Goal: Contribute content: Contribute content

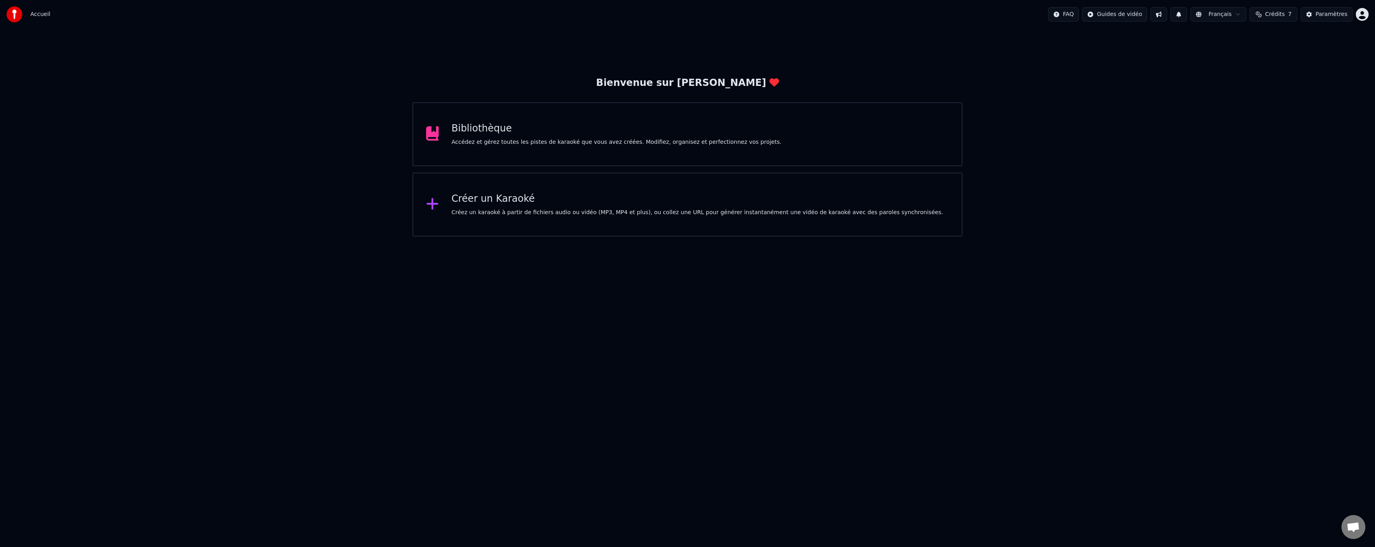
click at [521, 135] on div "Bibliothèque Accédez et gérez toutes les pistes de karaoké que vous avez créées…" at bounding box center [617, 134] width 330 height 24
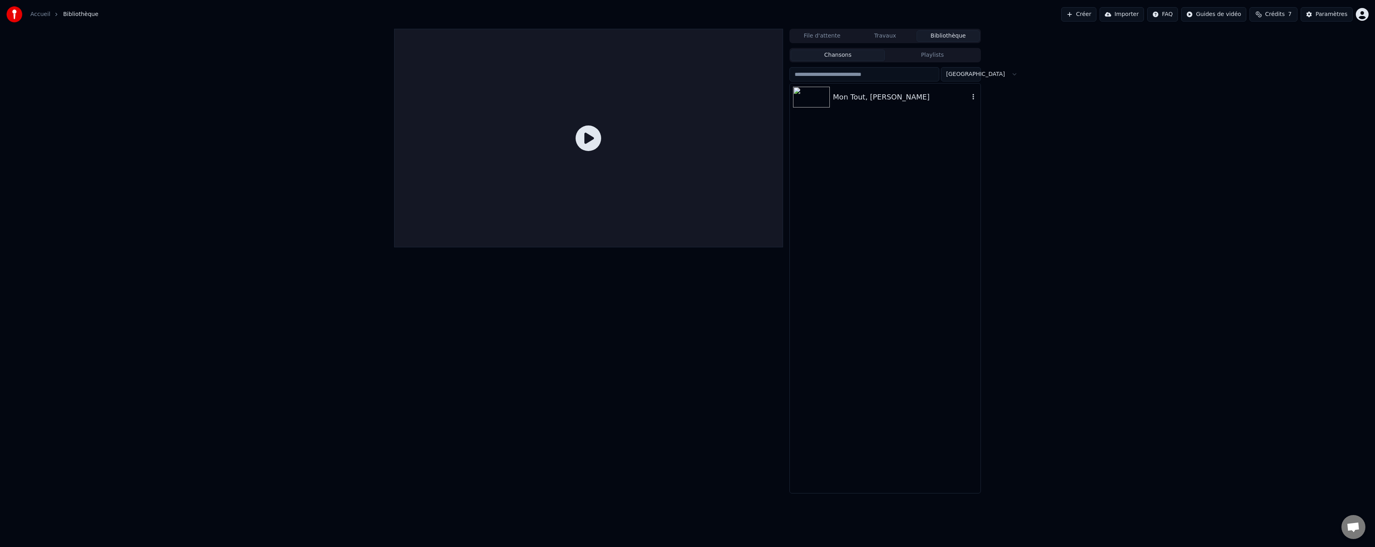
click at [975, 100] on icon "button" at bounding box center [974, 97] width 8 height 6
click at [960, 160] on div "Supprimer" at bounding box center [978, 163] width 94 height 13
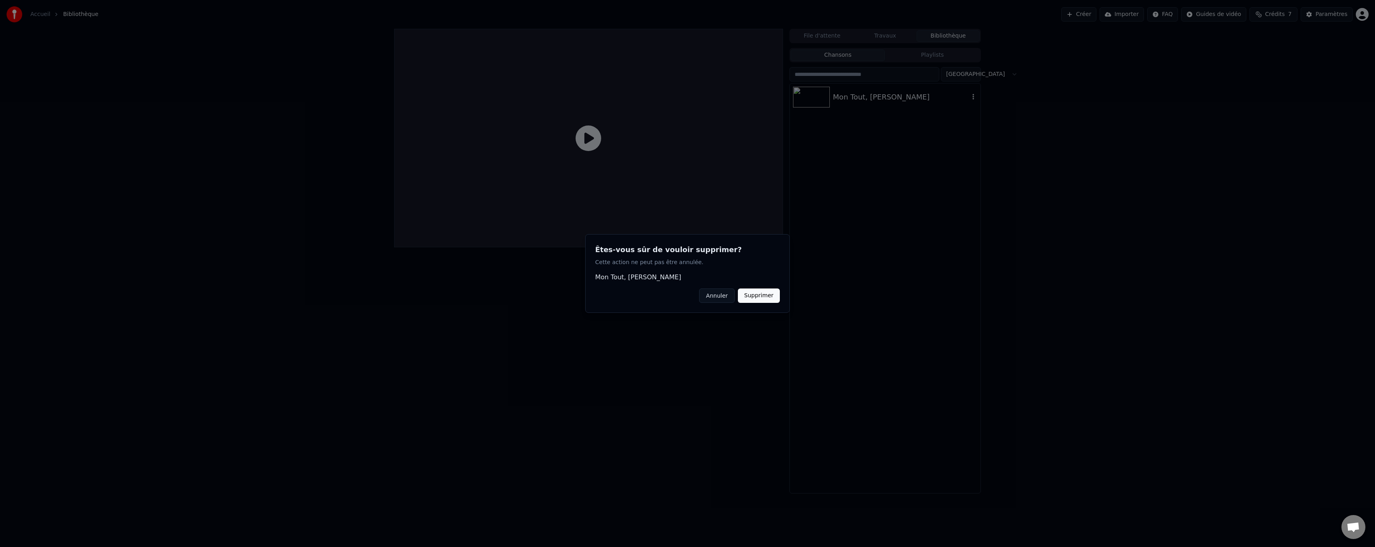
click at [757, 299] on button "Supprimer" at bounding box center [759, 296] width 42 height 14
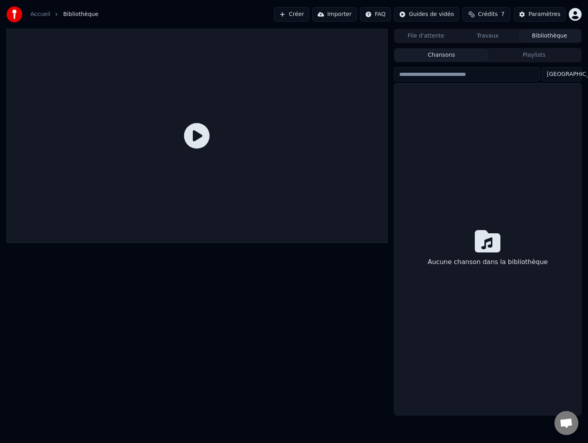
click at [42, 16] on link "Accueil" at bounding box center [40, 14] width 20 height 8
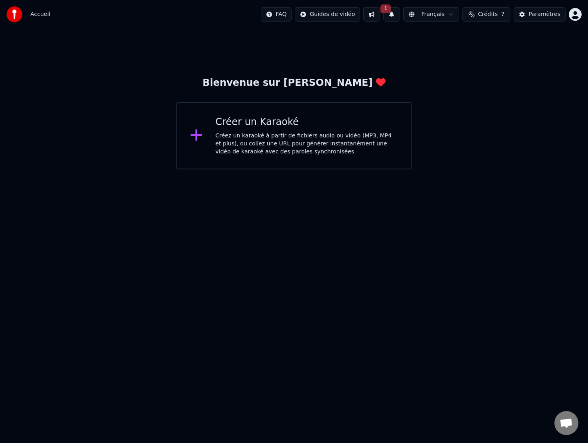
click at [291, 120] on div "Créer un Karaoké" at bounding box center [306, 122] width 183 height 13
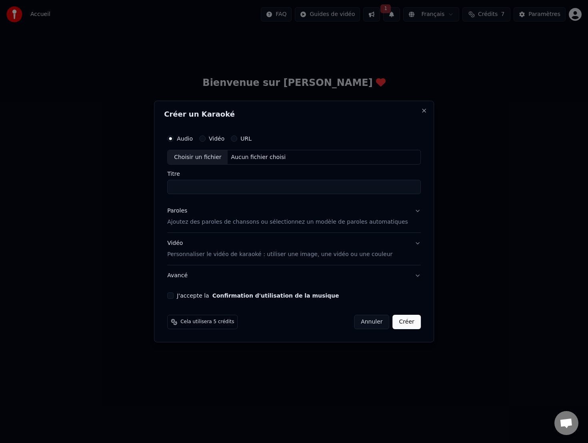
click at [226, 158] on div "Choisir un fichier" at bounding box center [198, 157] width 60 height 14
drag, startPoint x: 293, startPoint y: 184, endPoint x: 237, endPoint y: 188, distance: 55.7
click at [237, 188] on input "**********" at bounding box center [293, 187] width 253 height 14
type input "**********"
click at [402, 213] on button "Paroles Ajoutez des paroles de chansons ou sélectionnez un modèle de paroles au…" at bounding box center [293, 217] width 253 height 32
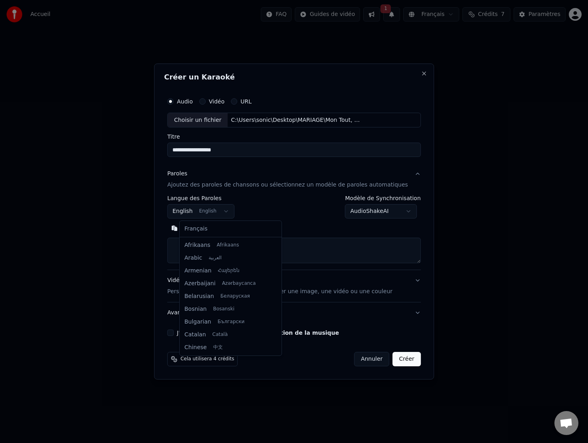
click at [231, 170] on body "**********" at bounding box center [294, 85] width 588 height 170
select select "**"
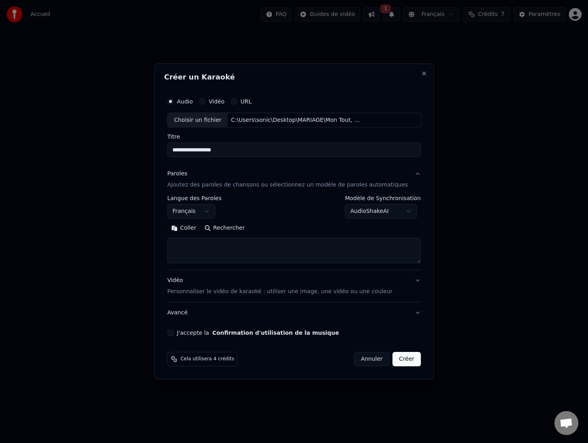
click at [215, 244] on textarea at bounding box center [293, 251] width 253 height 26
paste textarea "**********"
click at [238, 247] on textarea at bounding box center [281, 251] width 229 height 26
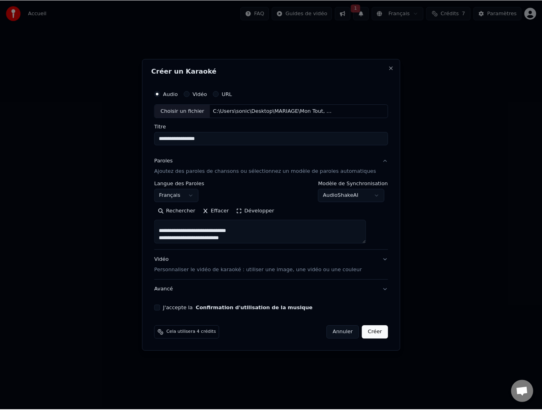
scroll to position [160, 0]
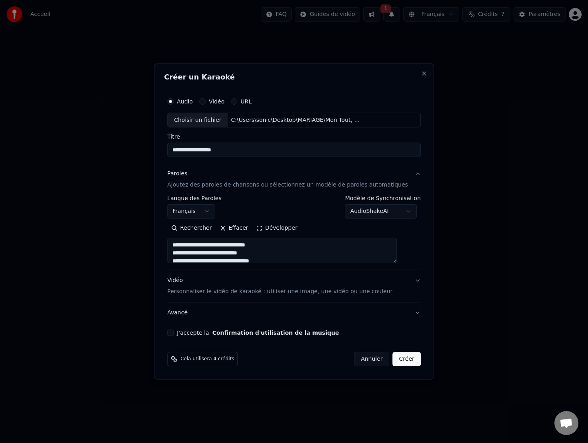
type textarea "**********"
click at [407, 314] on button "Avancé" at bounding box center [293, 313] width 253 height 21
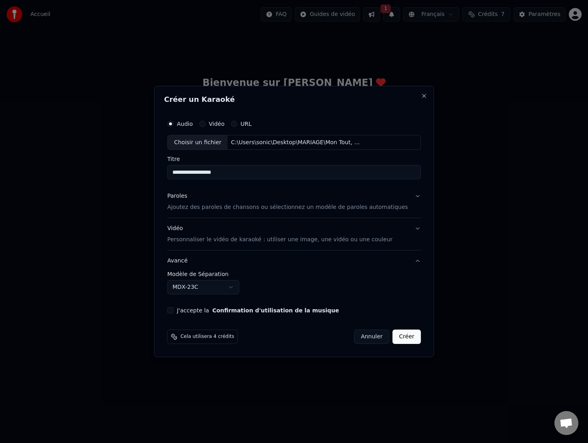
click at [403, 261] on button "Avancé" at bounding box center [293, 261] width 253 height 21
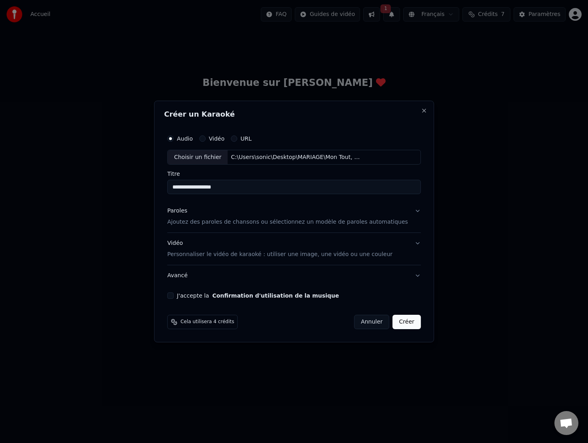
click at [401, 274] on button "Avancé" at bounding box center [293, 275] width 253 height 21
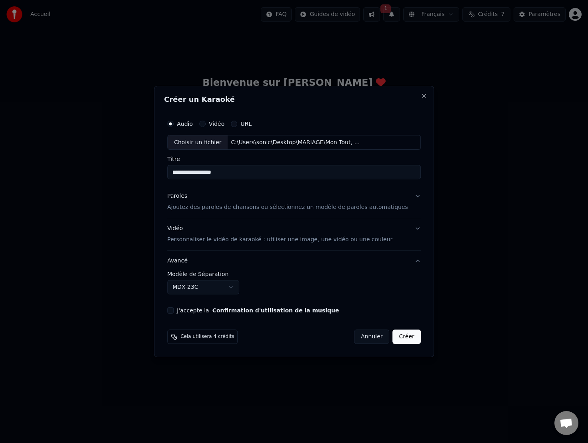
click at [404, 260] on button "Avancé" at bounding box center [293, 261] width 253 height 21
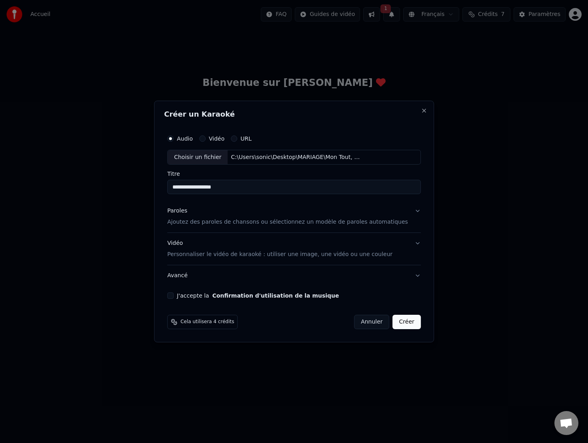
click at [406, 212] on button "Paroles Ajoutez des paroles de chansons ou sélectionnez un modèle de paroles au…" at bounding box center [293, 217] width 253 height 32
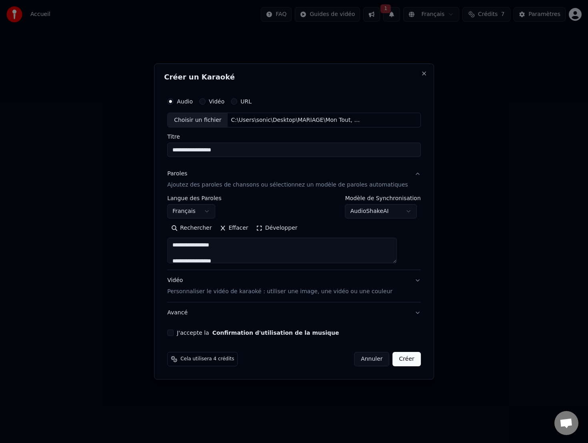
click at [405, 175] on button "Paroles Ajoutez des paroles de chansons ou sélectionnez un modèle de paroles au…" at bounding box center [293, 180] width 253 height 32
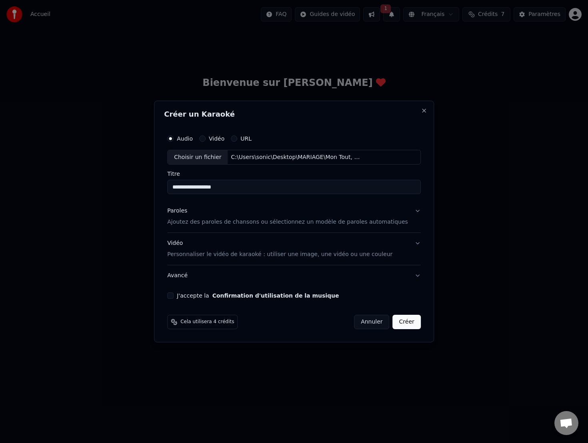
click at [174, 295] on button "J'accepte la Confirmation d'utilisation de la musique" at bounding box center [170, 296] width 6 height 6
click at [394, 326] on button "Créer" at bounding box center [407, 322] width 28 height 14
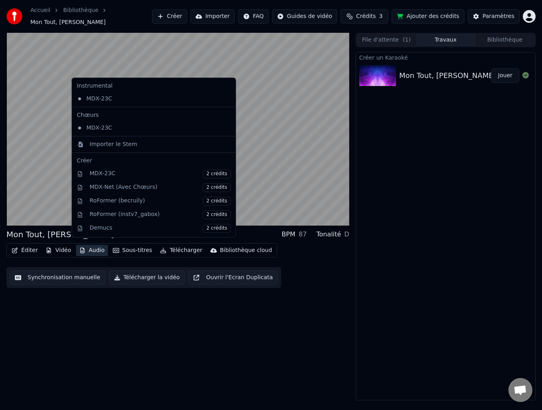
click at [89, 247] on button "Audio" at bounding box center [92, 250] width 32 height 11
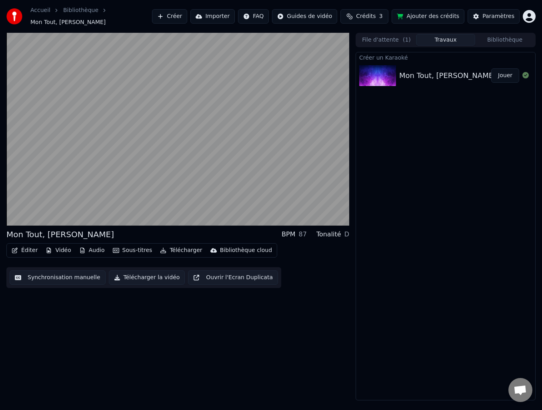
click at [192, 344] on div "Mon Tout, Ma Moitié BPM 87 Tonalité D Éditer Vidéo Audio Sous-titres Télécharge…" at bounding box center [177, 216] width 343 height 367
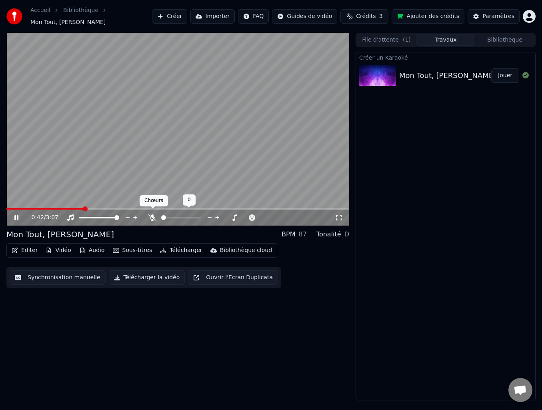
click at [154, 214] on icon at bounding box center [152, 217] width 8 height 6
click at [6, 206] on span at bounding box center [8, 208] width 5 height 5
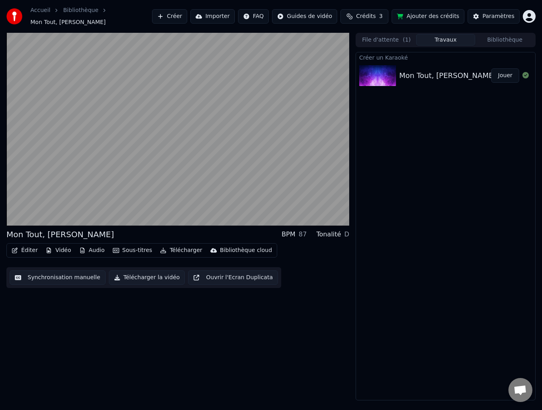
click at [34, 246] on button "Éditer" at bounding box center [24, 250] width 32 height 11
click at [219, 354] on div "Mon Tout, Ma Moitié BPM 87 Tonalité D Éditer Vidéo Audio Sous-titres Télécharge…" at bounding box center [177, 216] width 343 height 367
click at [28, 245] on button "Éditer" at bounding box center [24, 250] width 32 height 11
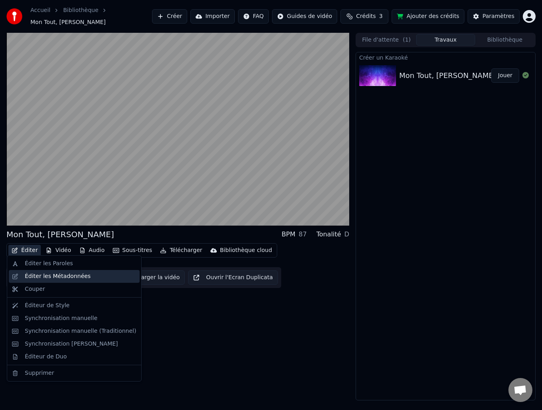
click at [48, 279] on div "Éditer les Métadonnées" at bounding box center [58, 276] width 66 height 8
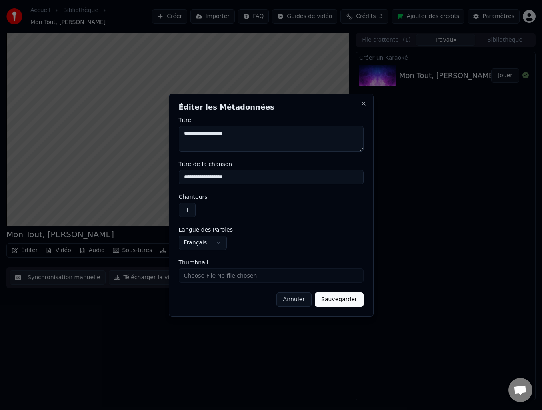
click at [193, 208] on button "button" at bounding box center [187, 210] width 17 height 14
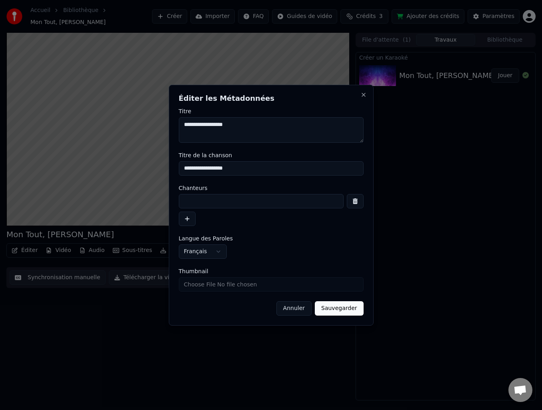
click at [259, 228] on form "**********" at bounding box center [271, 211] width 185 height 207
click at [365, 95] on button "Close" at bounding box center [363, 95] width 6 height 6
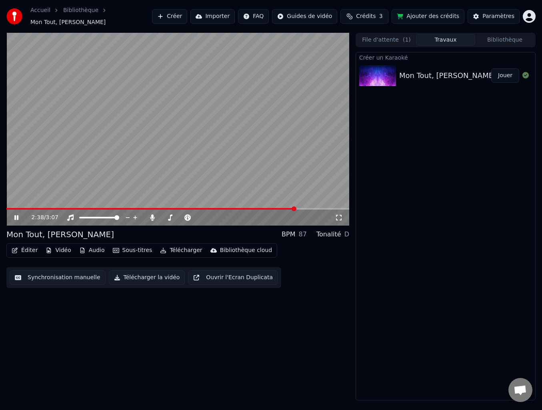
click at [24, 247] on button "Éditer" at bounding box center [24, 250] width 32 height 11
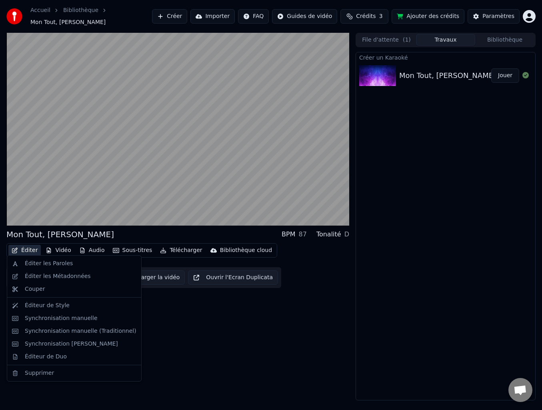
click at [214, 350] on div "Mon Tout, Ma Moitié BPM 87 Tonalité D Éditer Vidéo Audio Sous-titres Télécharge…" at bounding box center [177, 216] width 343 height 367
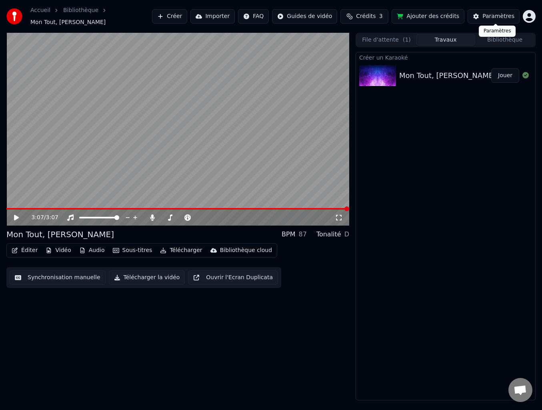
click at [485, 15] on button "Paramètres" at bounding box center [493, 16] width 52 height 14
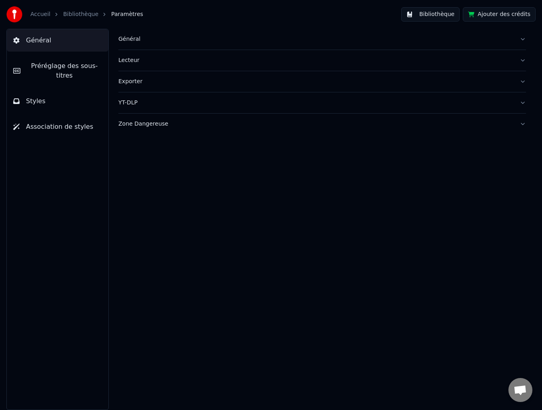
click at [35, 14] on link "Accueil" at bounding box center [40, 14] width 20 height 8
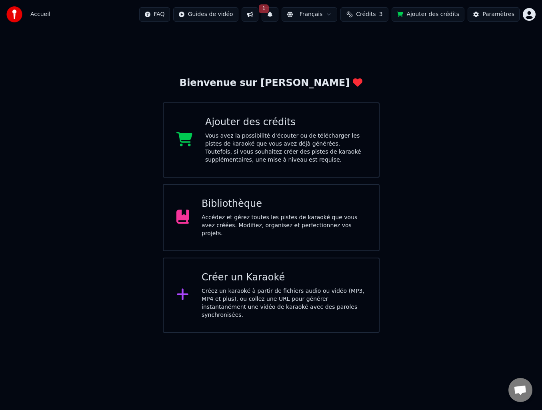
click at [278, 11] on button "1" at bounding box center [269, 14] width 17 height 14
click at [352, 38] on button "Mettre à Jour" at bounding box center [358, 39] width 50 height 14
click at [284, 221] on div "Accédez et gérez toutes les pistes de karaoké que vous avez créées. Modifiez, o…" at bounding box center [284, 225] width 164 height 24
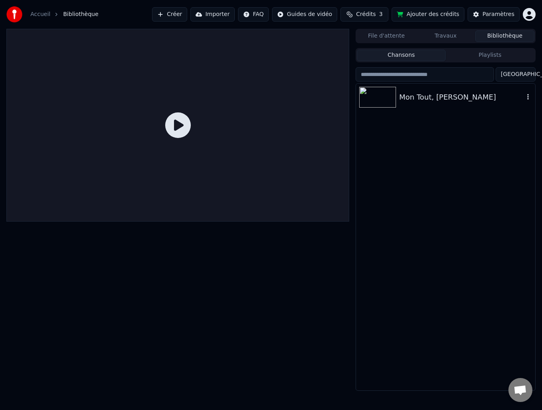
click at [402, 98] on div "Mon Tout, [PERSON_NAME]" at bounding box center [461, 97] width 125 height 11
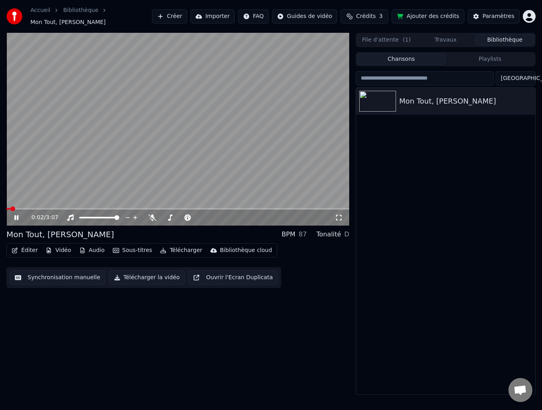
click at [17, 215] on icon at bounding box center [16, 217] width 4 height 5
click at [449, 96] on div "Mon Tout, [PERSON_NAME]" at bounding box center [461, 101] width 125 height 11
click at [528, 99] on icon "button" at bounding box center [528, 101] width 2 height 6
drag, startPoint x: 489, startPoint y: 165, endPoint x: 488, endPoint y: 95, distance: 70.0
click at [491, 158] on div "Mon Tout, [PERSON_NAME]" at bounding box center [445, 241] width 179 height 307
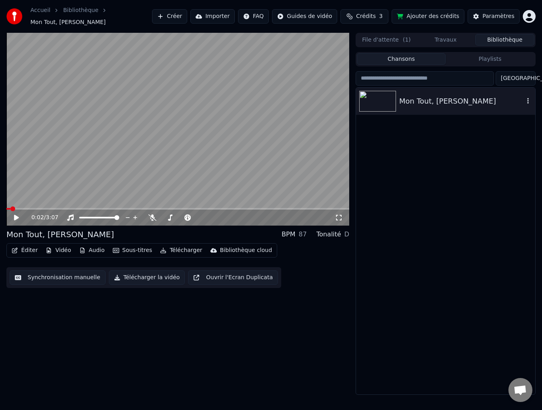
click at [528, 99] on icon "button" at bounding box center [528, 101] width 2 height 6
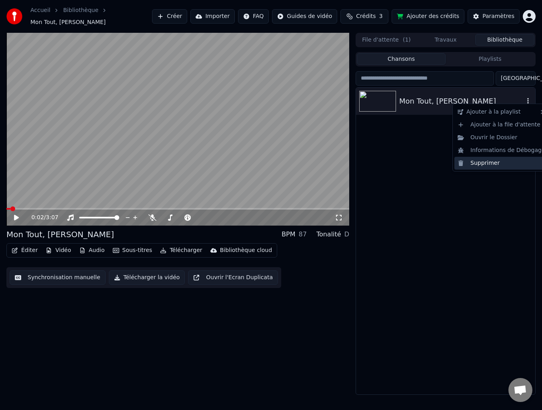
click at [501, 168] on div "Supprimer" at bounding box center [501, 163] width 94 height 13
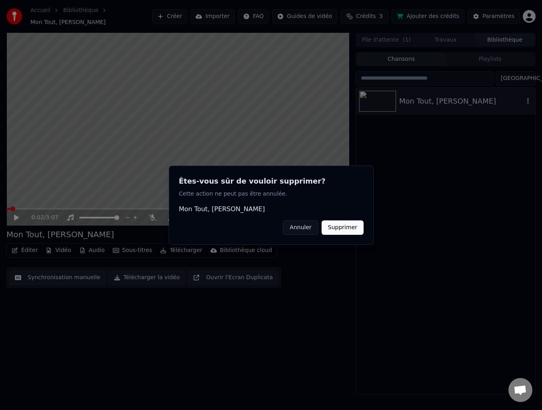
click at [490, 157] on div at bounding box center [271, 205] width 542 height 410
click at [350, 226] on button "Supprimer" at bounding box center [342, 227] width 42 height 14
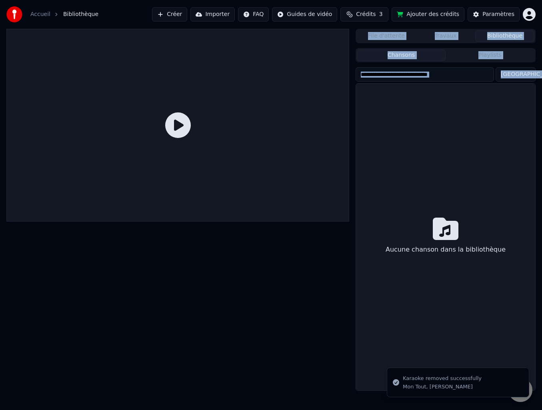
click at [477, 147] on div "Aucune chanson dans la bibliothèque" at bounding box center [445, 237] width 179 height 307
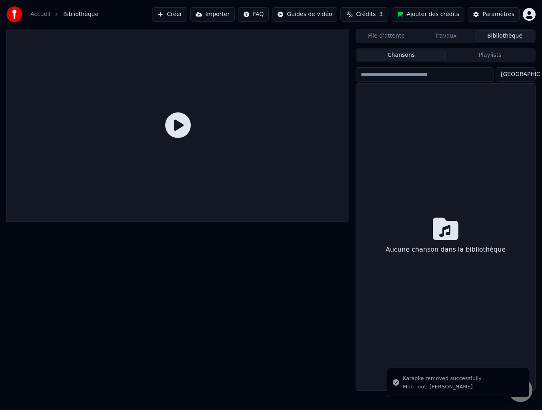
click at [421, 106] on div "Aucune chanson dans la bibliothèque" at bounding box center [445, 237] width 179 height 307
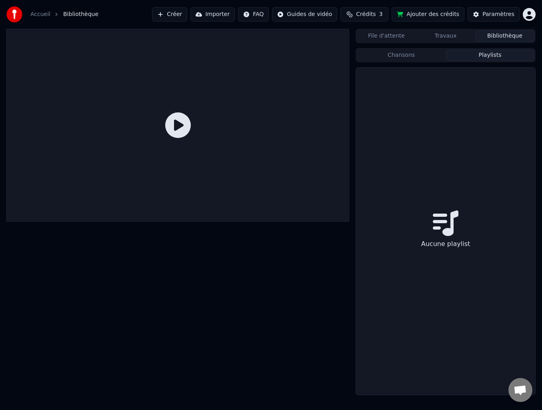
click at [485, 56] on button "Playlists" at bounding box center [489, 56] width 89 height 12
click at [401, 54] on button "Chansons" at bounding box center [401, 56] width 89 height 12
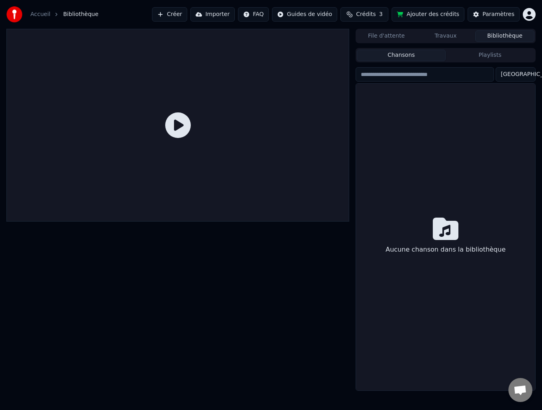
click at [368, 12] on span "Crédits" at bounding box center [366, 14] width 20 height 8
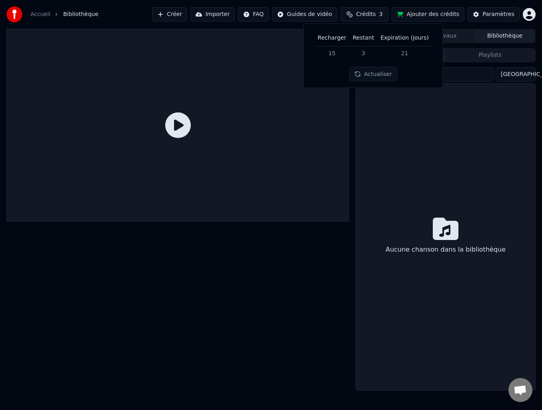
click at [386, 77] on button "Actualiser" at bounding box center [373, 74] width 48 height 14
click at [427, 13] on button "Ajouter des crédits" at bounding box center [427, 14] width 73 height 14
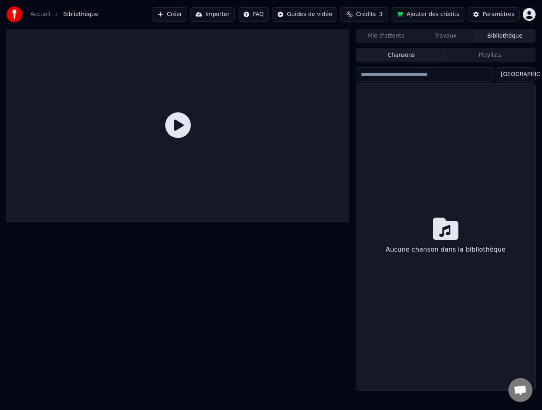
click at [363, 15] on button "Crédits 3" at bounding box center [364, 14] width 48 height 14
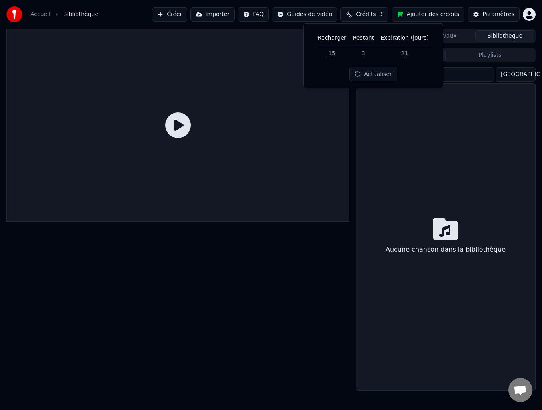
click at [276, 142] on div at bounding box center [177, 125] width 343 height 193
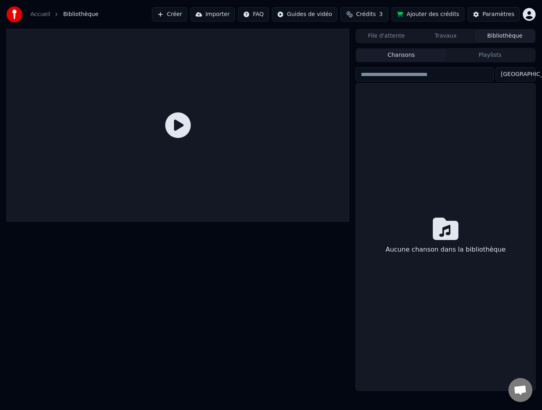
click at [180, 16] on button "Créer" at bounding box center [169, 14] width 35 height 14
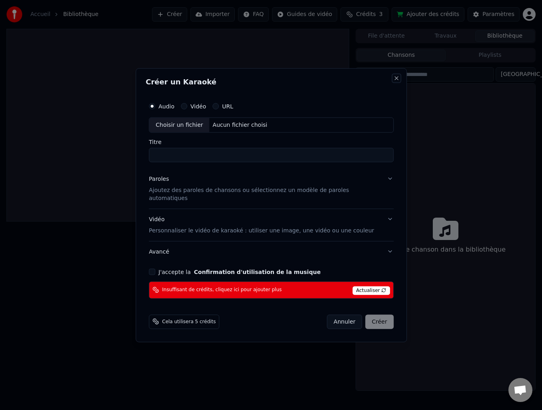
click at [393, 79] on button "Close" at bounding box center [396, 78] width 6 height 6
